Goal: Task Accomplishment & Management: Manage account settings

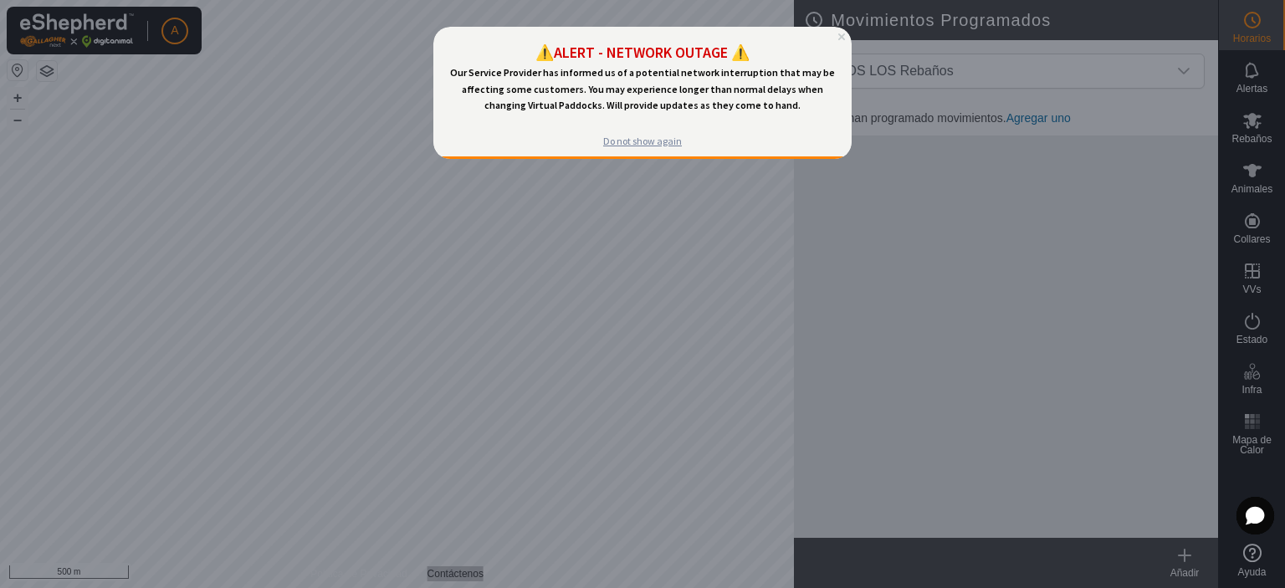
click at [646, 141] on div "Do not show again" at bounding box center [642, 141] width 79 height 13
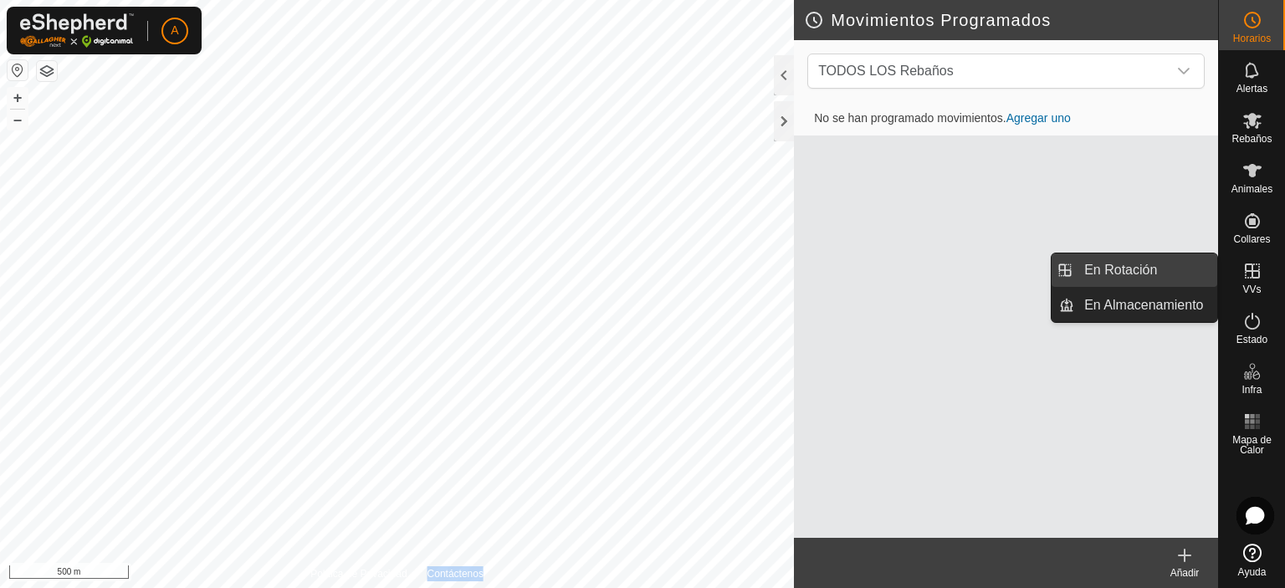
click at [1175, 272] on link "En Rotación" at bounding box center [1145, 269] width 143 height 33
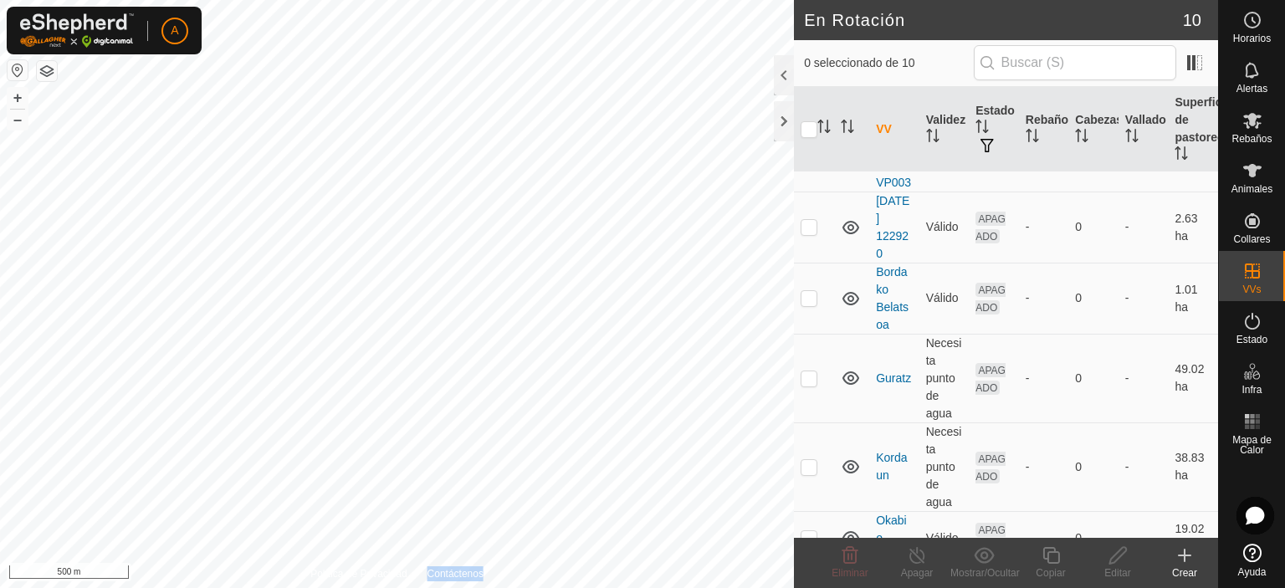
scroll to position [358, 0]
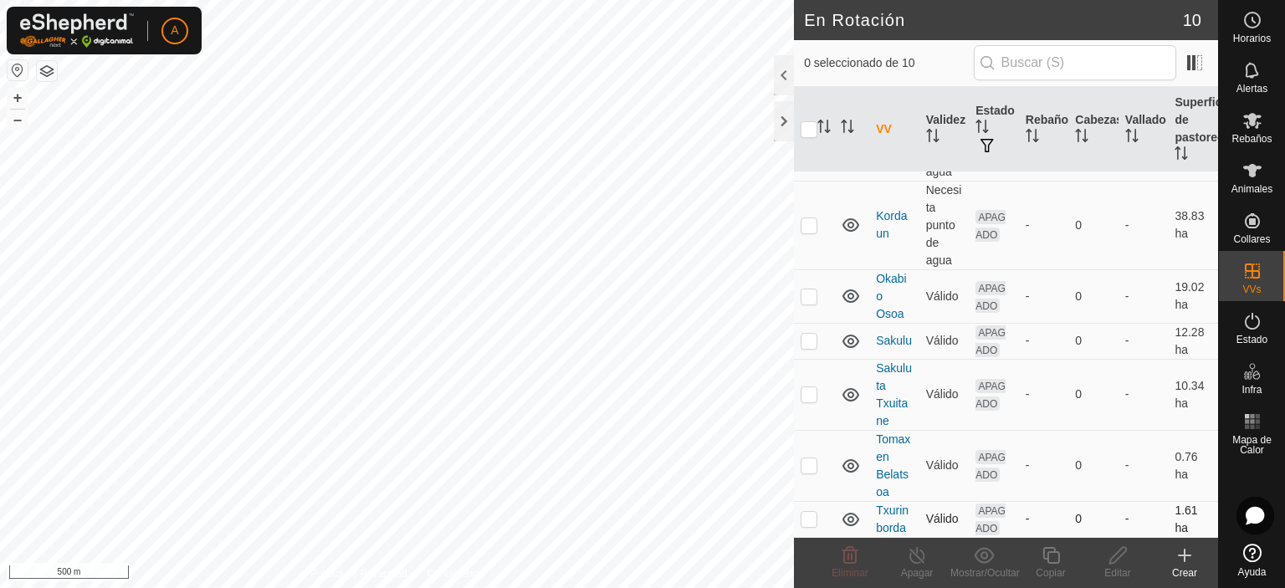
click at [810, 513] on p-checkbox at bounding box center [809, 518] width 17 height 13
checkbox input "true"
click at [1113, 571] on div "Editar" at bounding box center [1117, 573] width 67 height 15
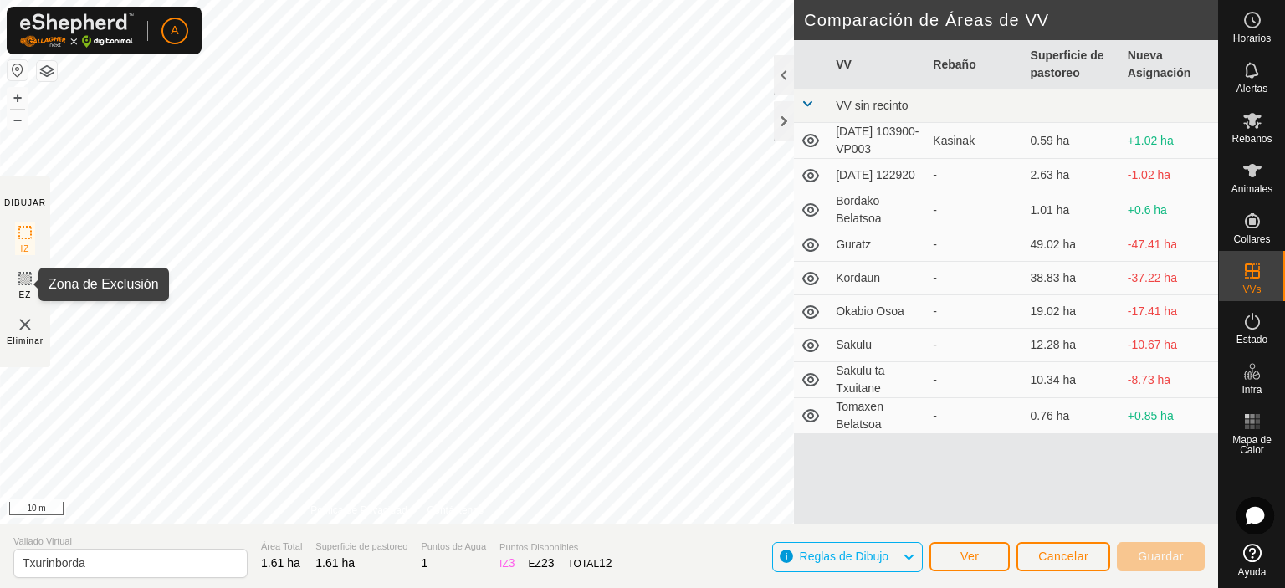
click at [31, 275] on icon at bounding box center [25, 279] width 20 height 20
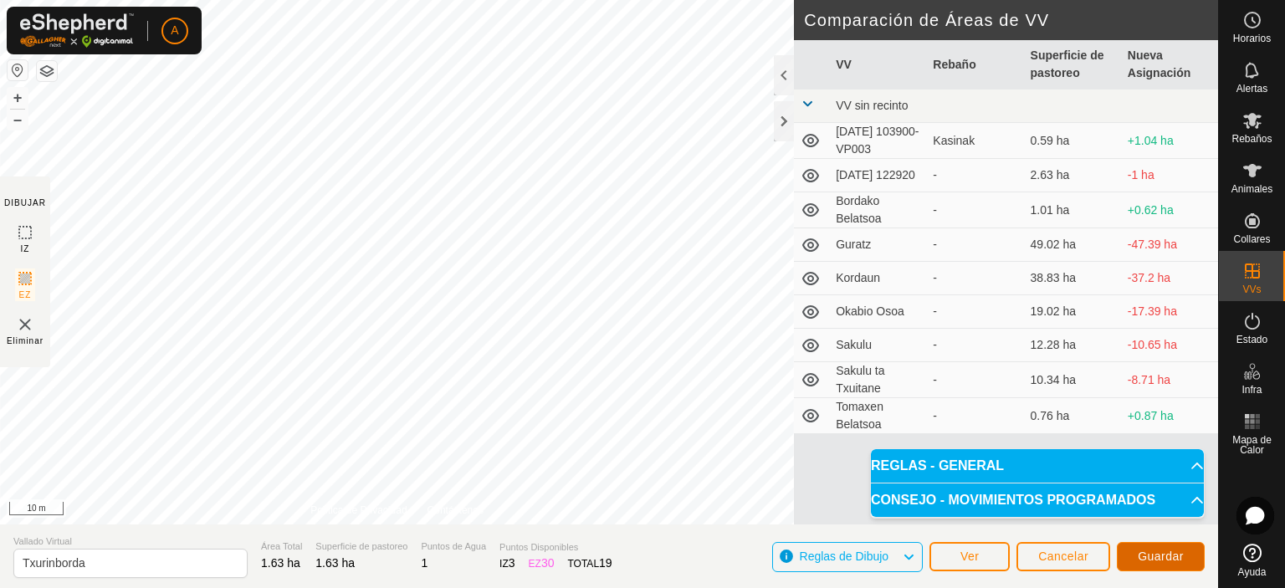
click at [1190, 561] on button "Guardar" at bounding box center [1161, 556] width 88 height 29
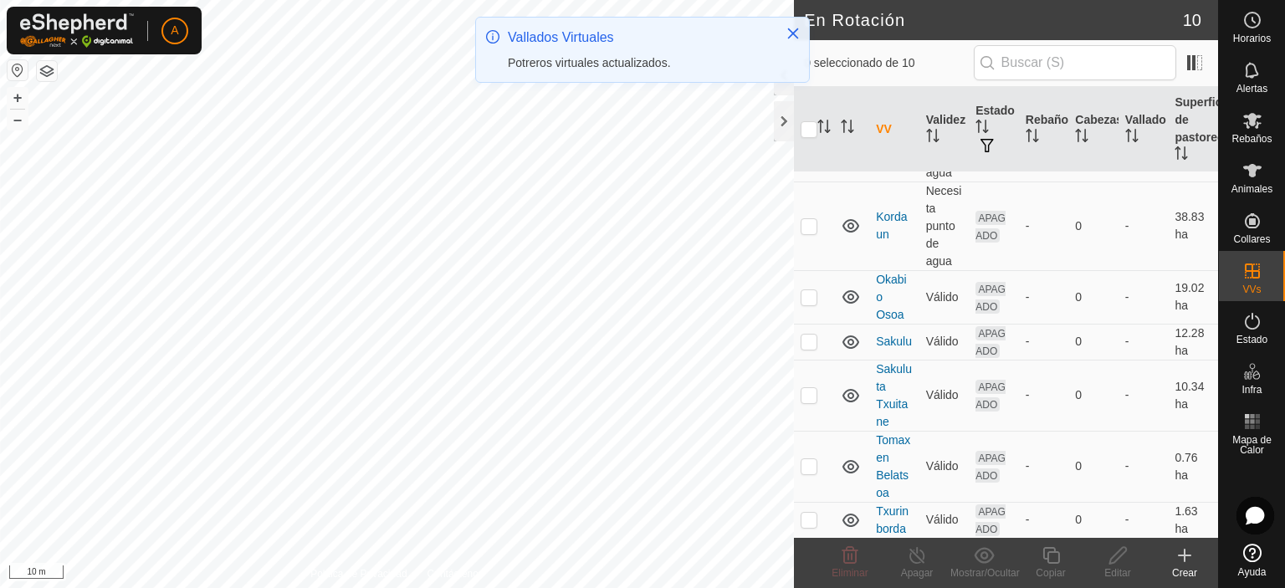
scroll to position [358, 0]
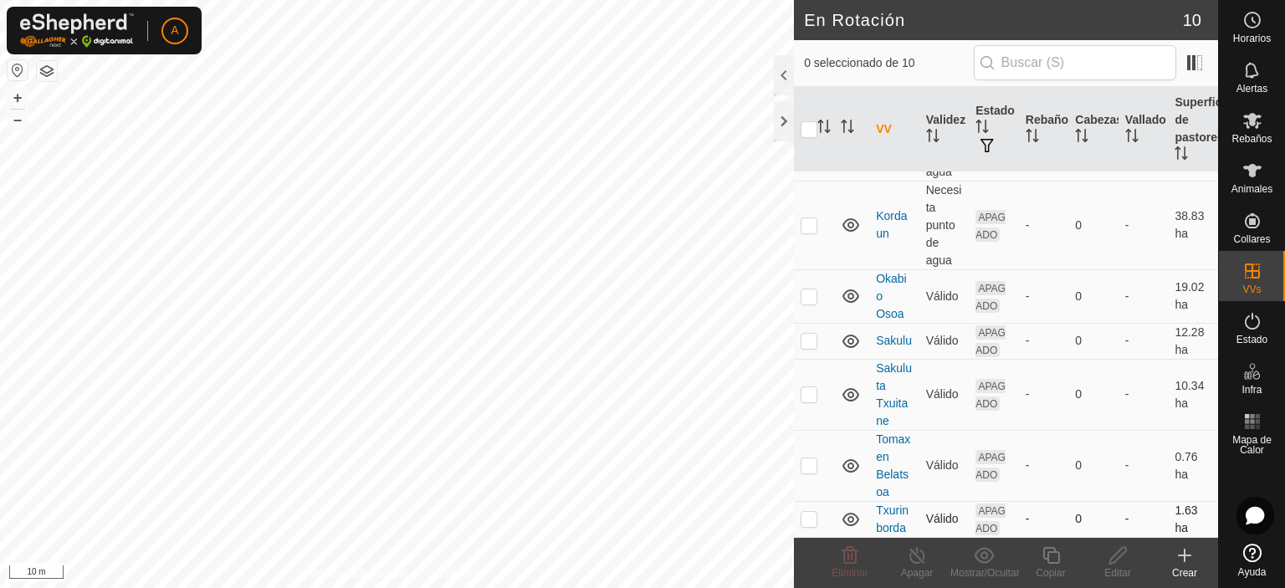
click at [816, 524] on p-checkbox at bounding box center [809, 518] width 17 height 13
checkbox input "true"
